Goal: Check status: Check status

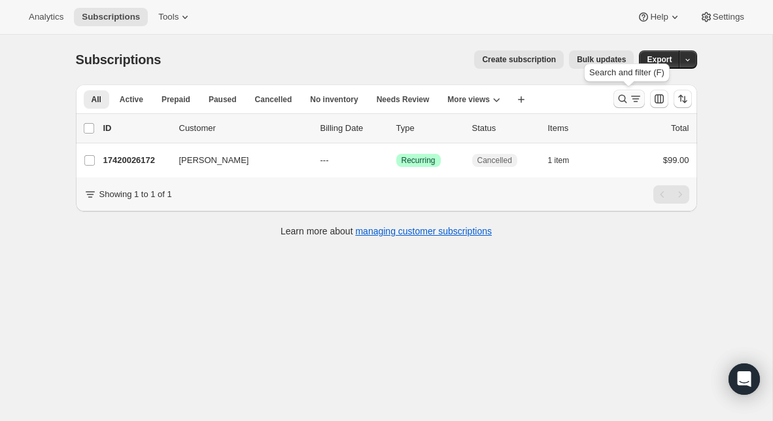
click at [620, 98] on icon "Search and filter results" at bounding box center [622, 98] width 13 height 13
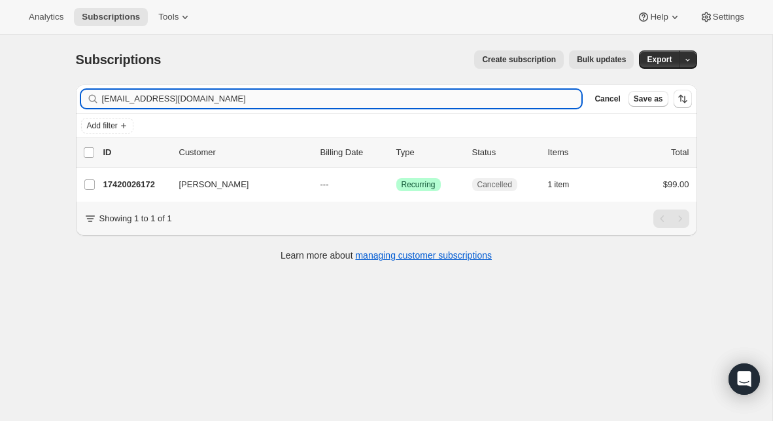
click at [273, 94] on input "[EMAIL_ADDRESS][DOMAIN_NAME]" at bounding box center [342, 99] width 480 height 18
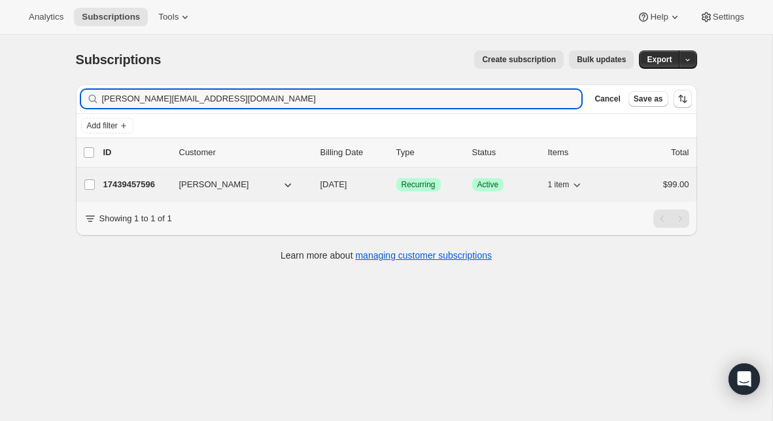
type input "[PERSON_NAME][EMAIL_ADDRESS][DOMAIN_NAME]"
click at [138, 183] on p "17439457596" at bounding box center [135, 184] width 65 height 13
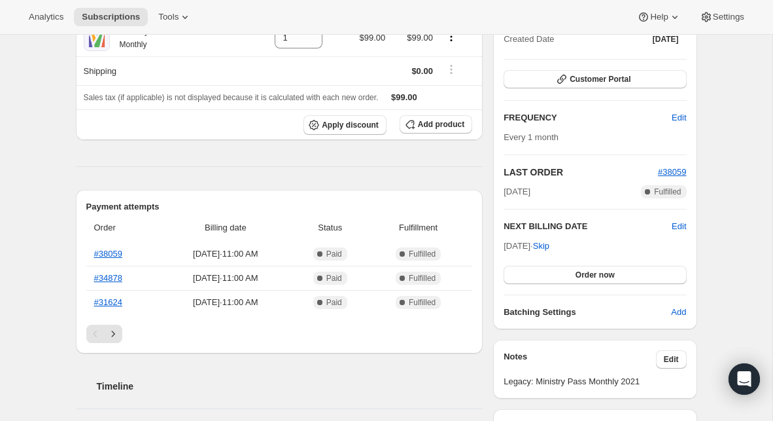
scroll to position [168, 0]
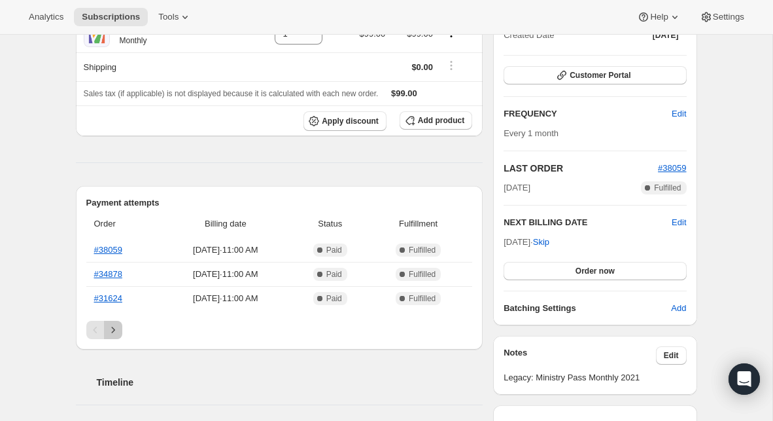
click at [116, 329] on icon "Next" at bounding box center [113, 329] width 13 height 13
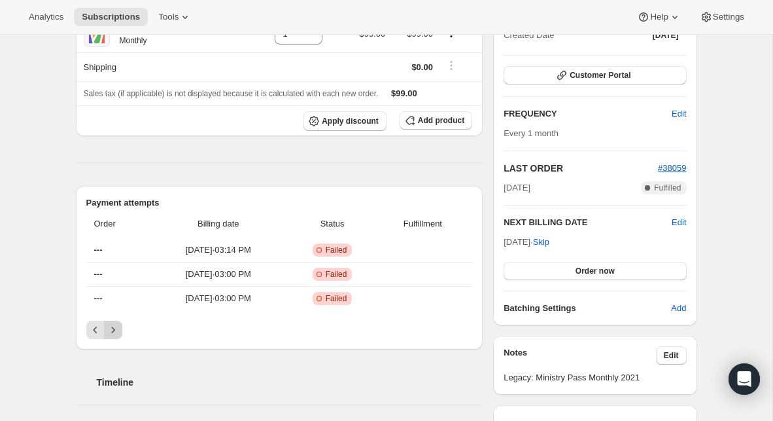
click at [116, 329] on icon "Next" at bounding box center [113, 329] width 13 height 13
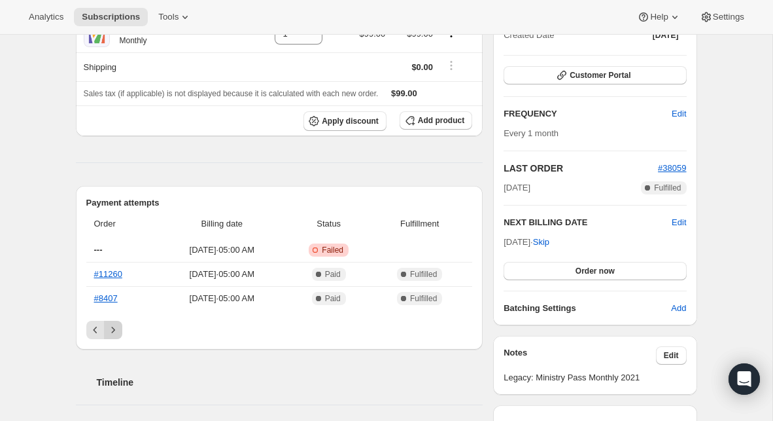
click at [116, 329] on icon "Next" at bounding box center [113, 329] width 13 height 13
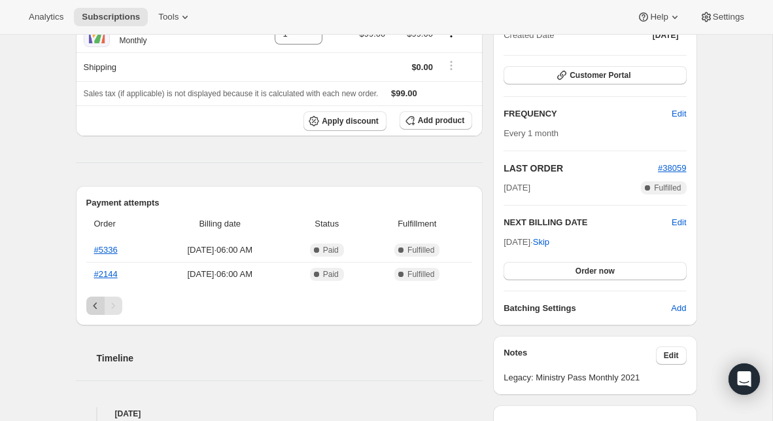
click at [89, 304] on icon "Previous" at bounding box center [95, 305] width 13 height 13
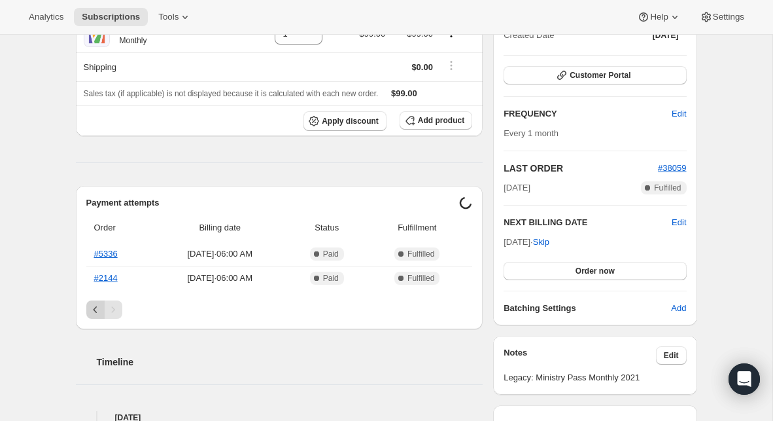
click at [89, 304] on icon "Previous" at bounding box center [95, 309] width 13 height 13
